Goal: Task Accomplishment & Management: Manage account settings

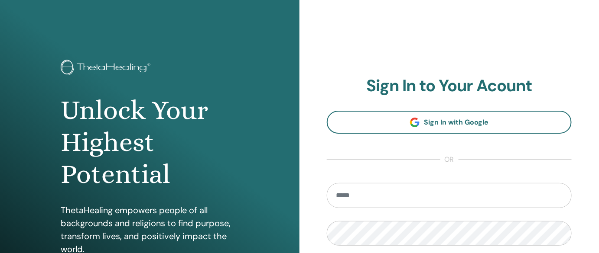
type input "**********"
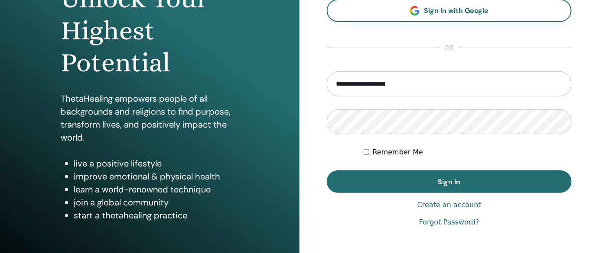
scroll to position [123, 0]
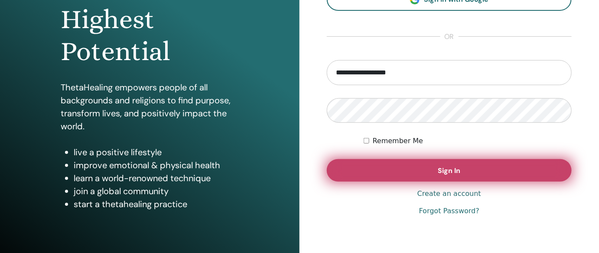
click at [440, 170] on span "Sign In" at bounding box center [449, 170] width 23 height 9
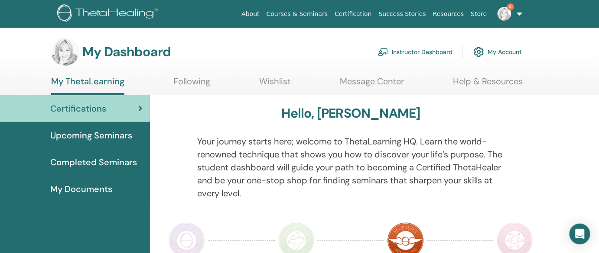
click at [403, 49] on link "Instructor Dashboard" at bounding box center [415, 51] width 74 height 19
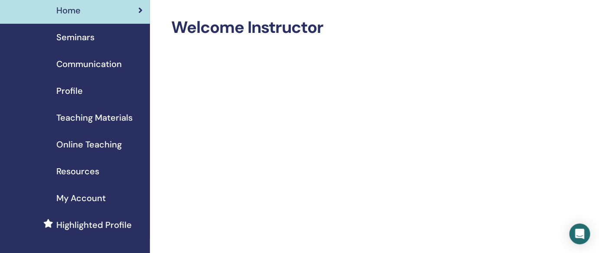
scroll to position [27, 0]
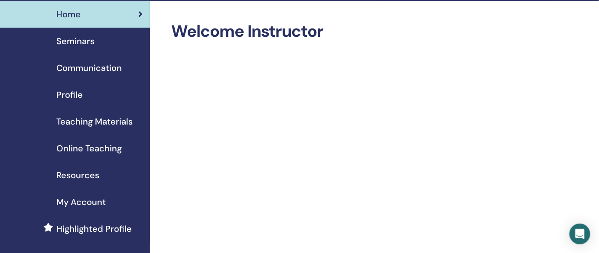
click at [91, 41] on span "Seminars" at bounding box center [75, 41] width 38 height 13
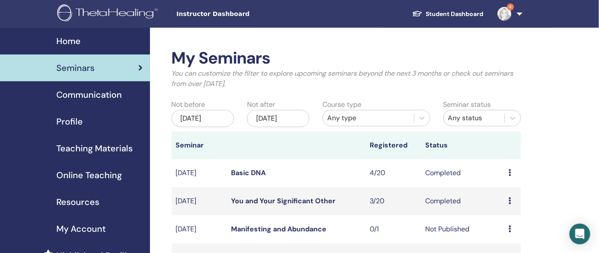
click at [510, 170] on icon at bounding box center [509, 172] width 3 height 7
click at [497, 190] on link "Attendees" at bounding box center [510, 189] width 33 height 9
